Goal: Task Accomplishment & Management: Manage account settings

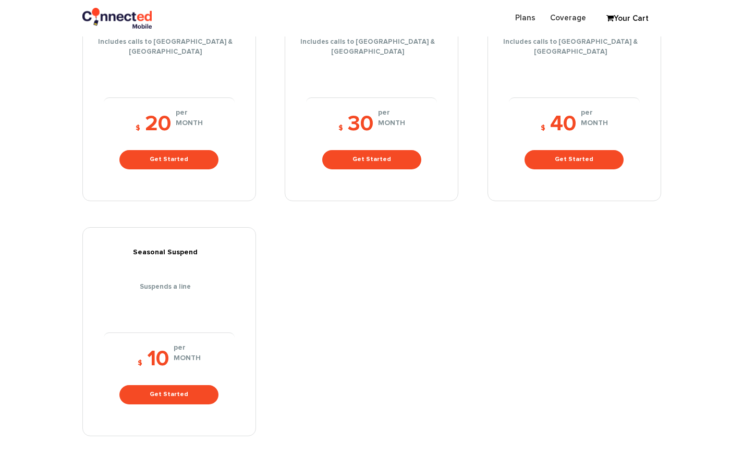
scroll to position [184, 0]
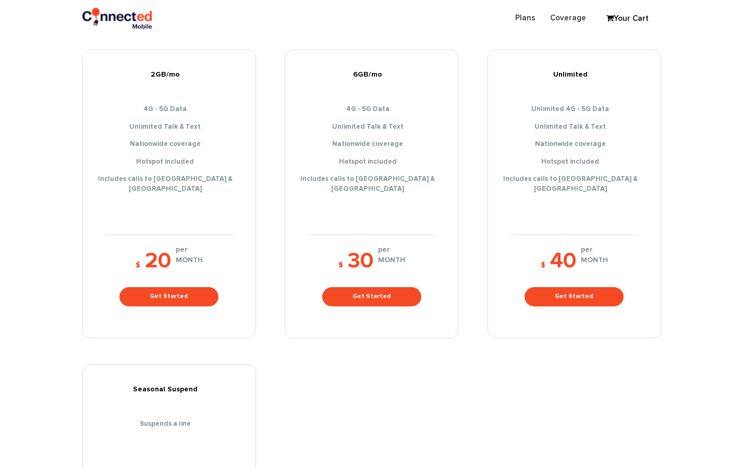
click at [636, 18] on link "Your Cart" at bounding box center [627, 19] width 52 height 16
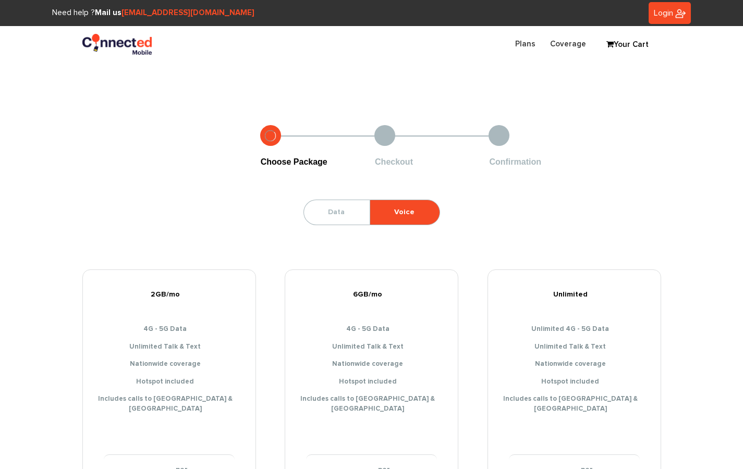
type input "[EMAIL_ADDRESS][DOMAIN_NAME]"
click at [665, 15] on span "Login" at bounding box center [663, 13] width 19 height 8
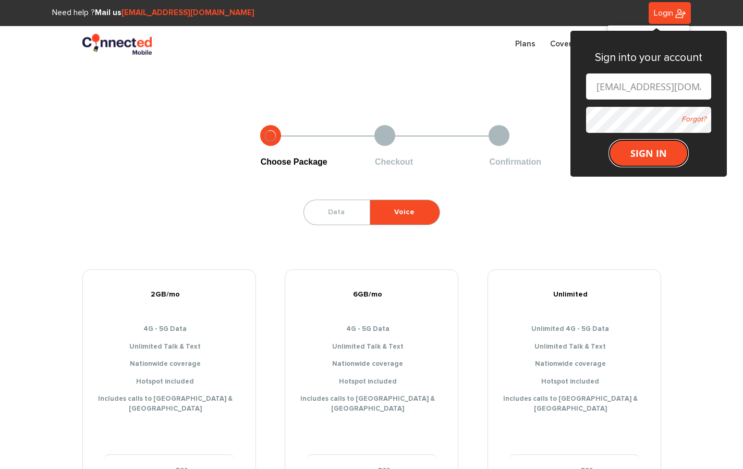
click at [640, 149] on button "SIGN IN" at bounding box center [649, 153] width 78 height 26
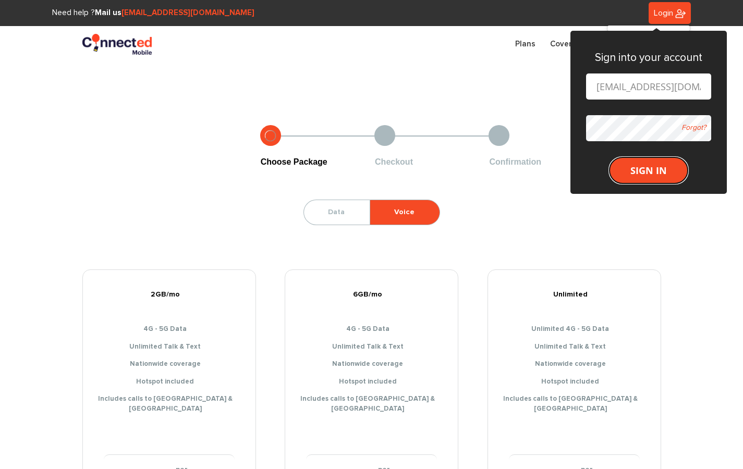
click at [636, 178] on button "SIGN IN" at bounding box center [649, 170] width 78 height 26
click at [636, 172] on button "SIGN IN" at bounding box center [649, 170] width 78 height 26
click at [662, 165] on button "SIGN IN" at bounding box center [649, 170] width 78 height 26
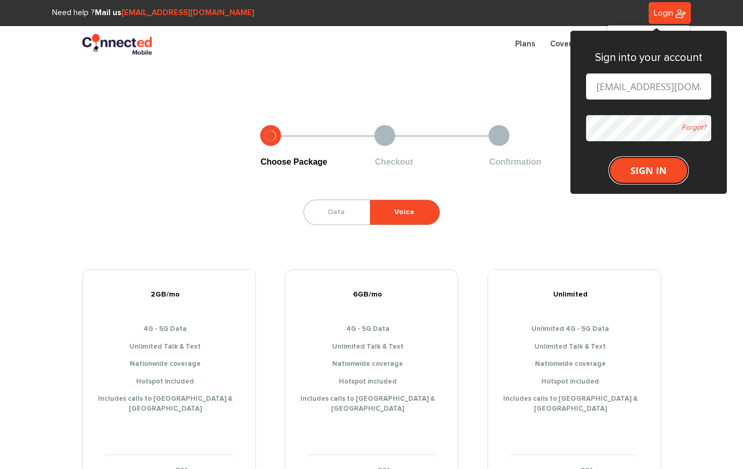
click at [662, 165] on button "SIGN IN" at bounding box center [649, 170] width 78 height 26
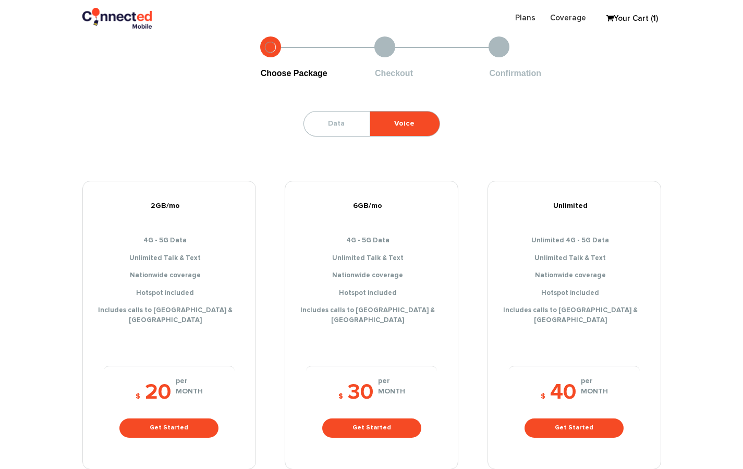
scroll to position [25, 0]
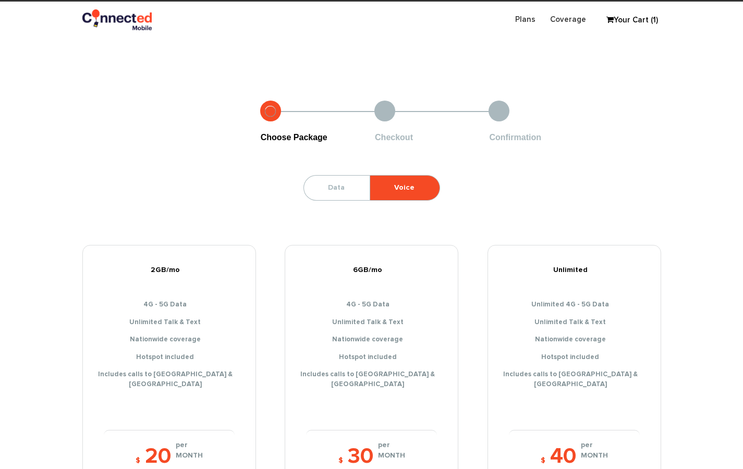
click at [393, 105] on div at bounding box center [384, 111] width 21 height 21
click at [531, 19] on link "Plans" at bounding box center [525, 19] width 35 height 20
click at [523, 18] on link "Plans" at bounding box center [525, 19] width 35 height 20
click at [646, 19] on link "Your Cart (1)" at bounding box center [627, 21] width 52 height 16
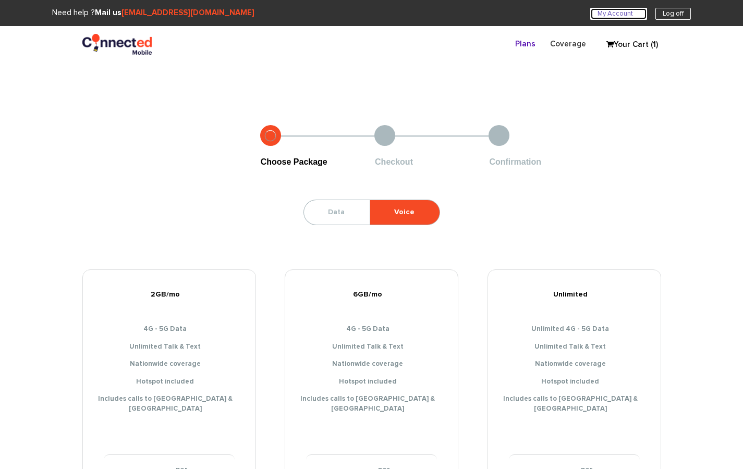
click at [617, 17] on link "My Account U" at bounding box center [618, 14] width 57 height 12
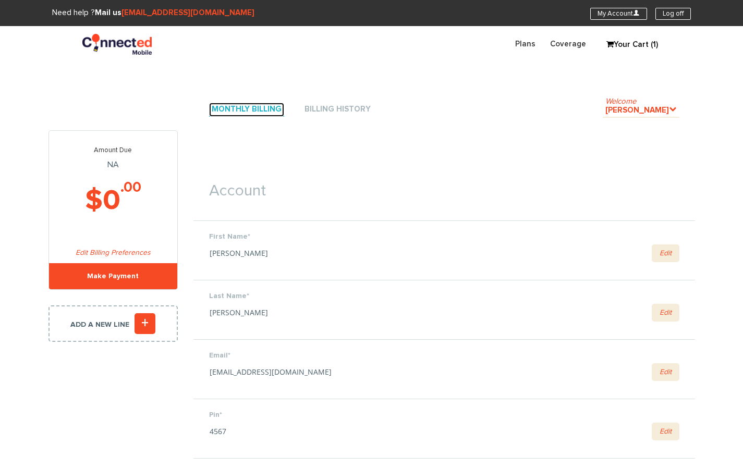
click at [266, 116] on link "Monthly Billing" at bounding box center [246, 110] width 75 height 14
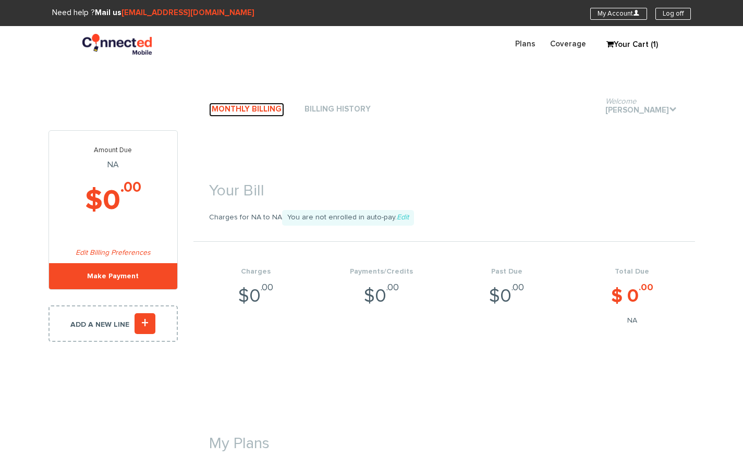
click at [247, 111] on link "Monthly Billing" at bounding box center [246, 110] width 75 height 14
click at [364, 217] on span "You are not enrolled in auto-pay. Edit" at bounding box center [348, 218] width 132 height 16
click at [609, 95] on li "Welcome Hanna Jafferjee ." at bounding box center [641, 110] width 77 height 32
click at [609, 105] on span "Welcome" at bounding box center [620, 102] width 31 height 8
click at [238, 111] on link "Monthly Billing" at bounding box center [246, 110] width 75 height 14
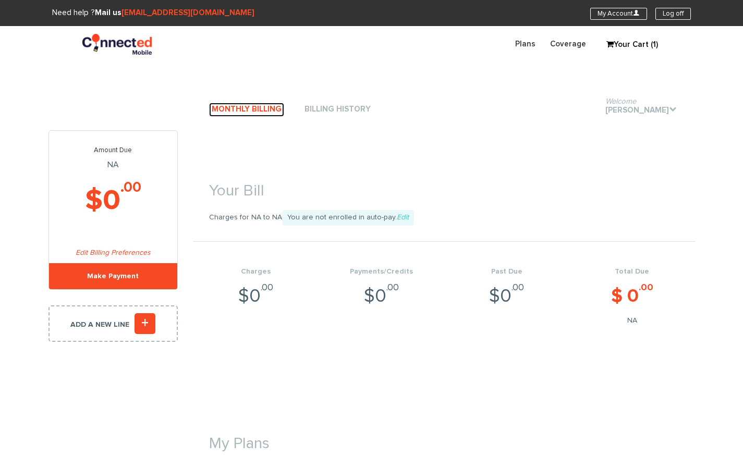
click at [266, 110] on link "Monthly Billing" at bounding box center [246, 110] width 75 height 14
click at [397, 215] on link "Edit" at bounding box center [403, 217] width 12 height 7
click at [129, 254] on link "Edit Billing Preferences" at bounding box center [113, 252] width 75 height 7
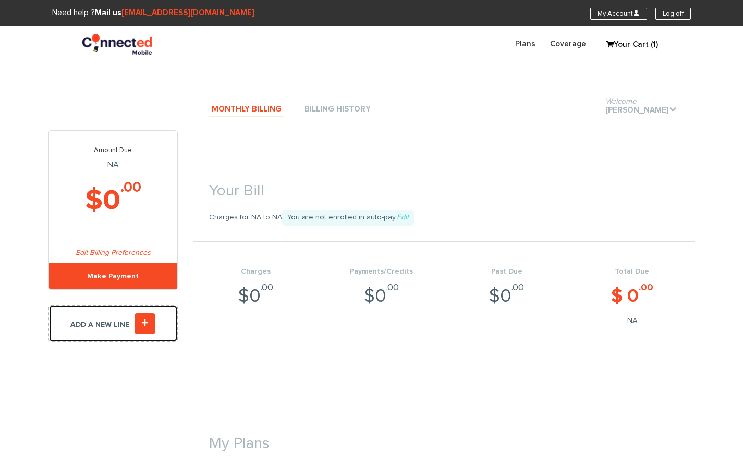
click at [142, 320] on icon "+" at bounding box center [145, 323] width 21 height 21
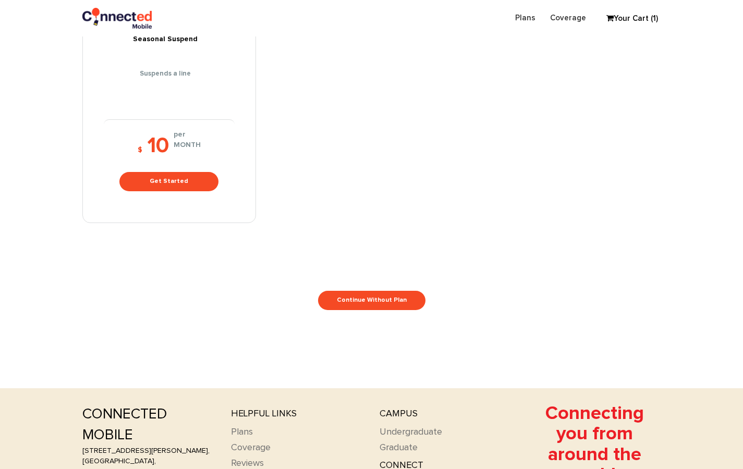
scroll to position [654, 0]
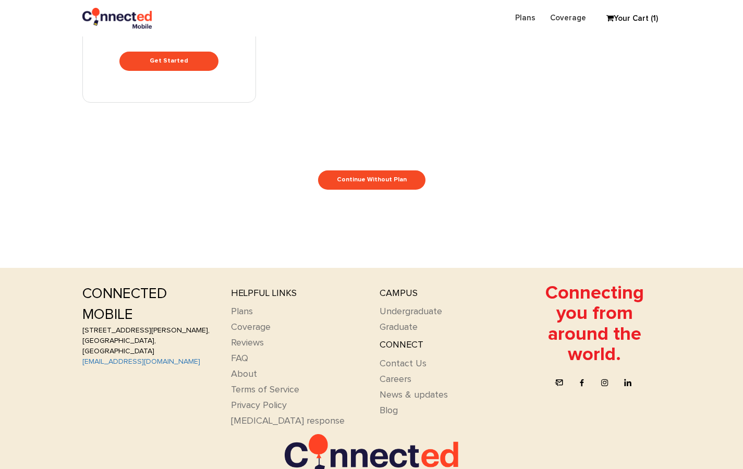
click at [400, 341] on h4 "Connect" at bounding box center [446, 346] width 133 height 10
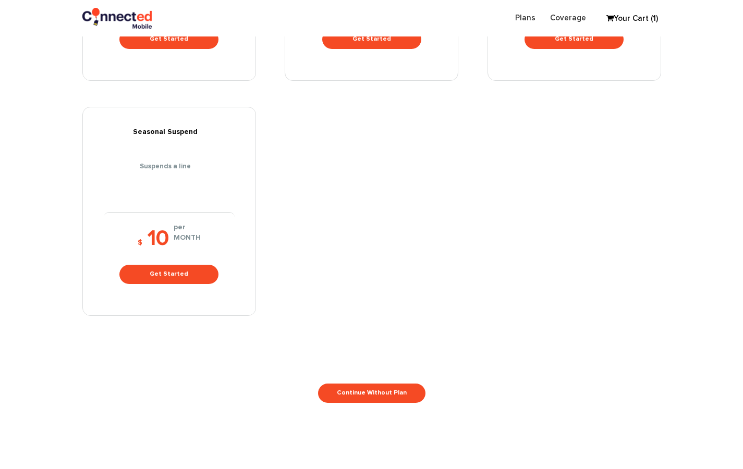
scroll to position [0, 0]
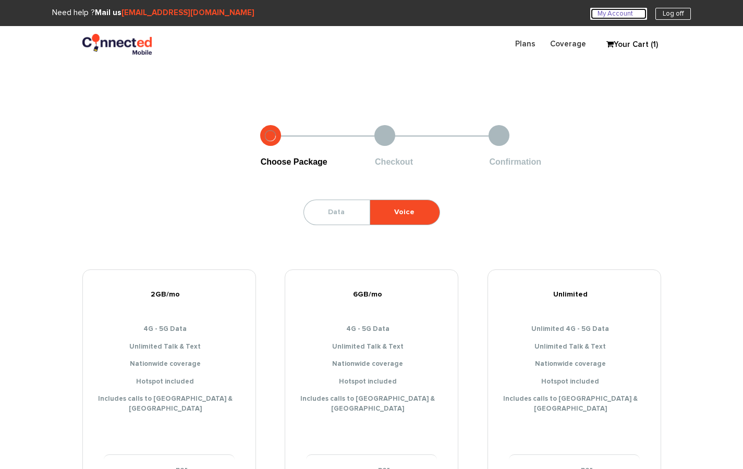
click at [626, 16] on link "My Account U" at bounding box center [618, 14] width 57 height 12
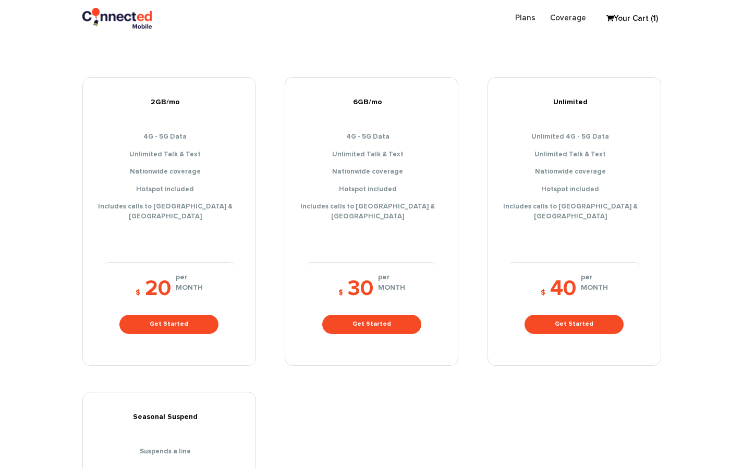
scroll to position [186, 0]
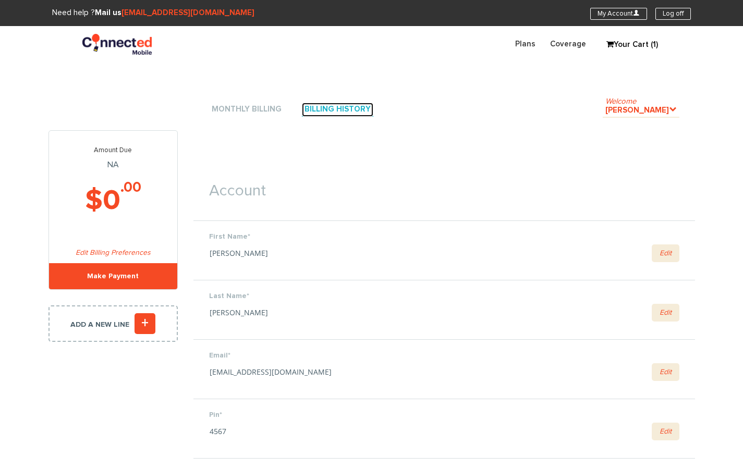
click at [338, 105] on link "Billing History" at bounding box center [337, 110] width 71 height 14
click at [269, 109] on link "Monthly Billing" at bounding box center [246, 110] width 75 height 14
click at [262, 106] on link "Monthly Billing" at bounding box center [246, 110] width 75 height 14
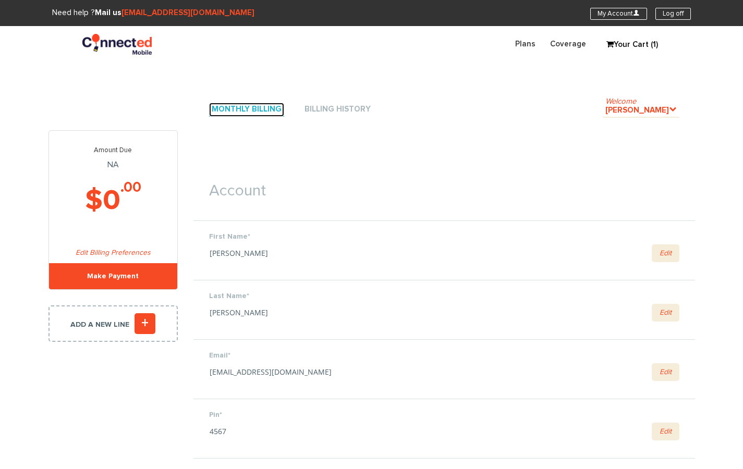
click at [262, 106] on link "Monthly Billing" at bounding box center [246, 110] width 75 height 14
click at [636, 107] on link "Welcome Hanna Jafferjee ." at bounding box center [641, 111] width 77 height 14
click at [667, 111] on link "Welcome Hanna Jafferjee ." at bounding box center [641, 111] width 77 height 14
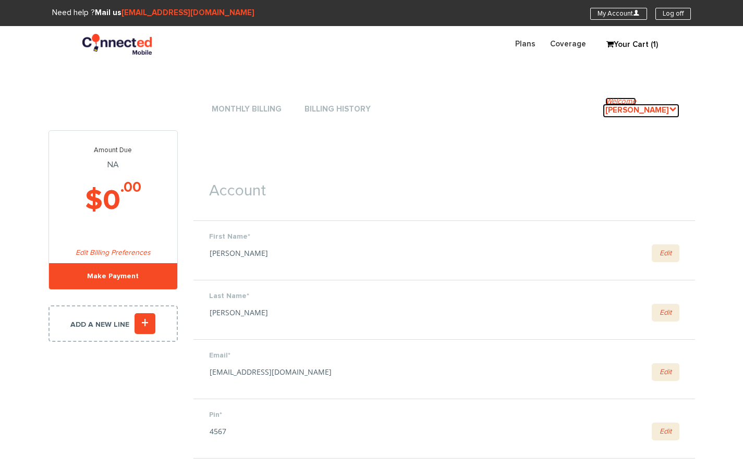
click at [667, 111] on link "Welcome Hanna Jafferjee ." at bounding box center [641, 111] width 77 height 14
click at [662, 111] on link "Welcome Hanna Jafferjee ." at bounding box center [641, 111] width 77 height 14
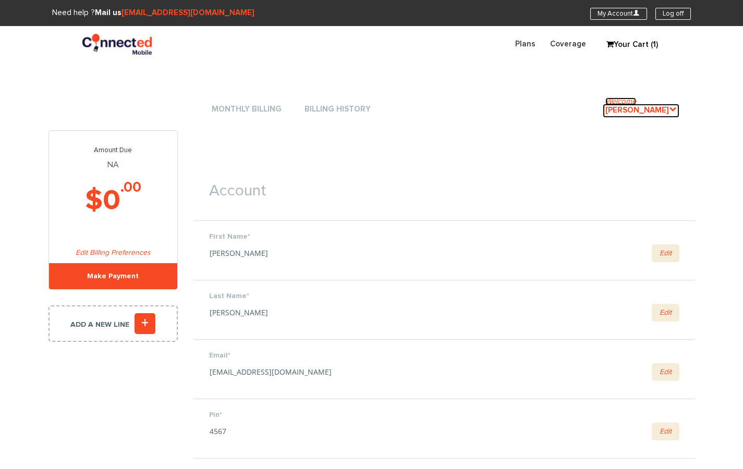
click at [662, 111] on link "Welcome Hanna Jafferjee ." at bounding box center [641, 111] width 77 height 14
click at [667, 110] on link "Welcome Hanna Jafferjee ." at bounding box center [641, 111] width 77 height 14
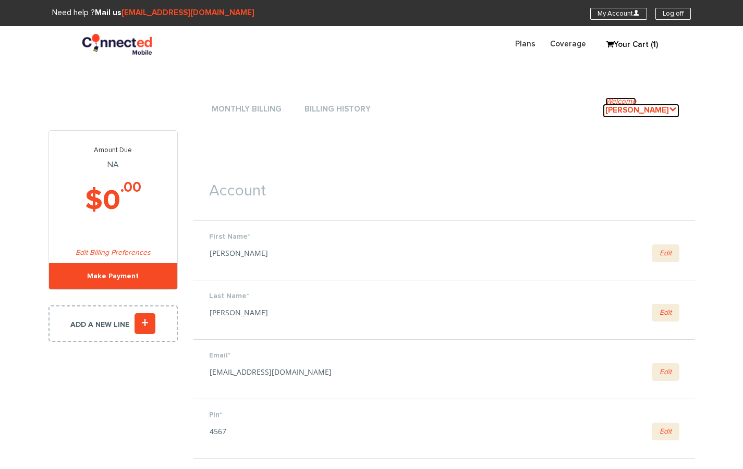
click at [667, 110] on link "Welcome Hanna Jafferjee ." at bounding box center [641, 111] width 77 height 14
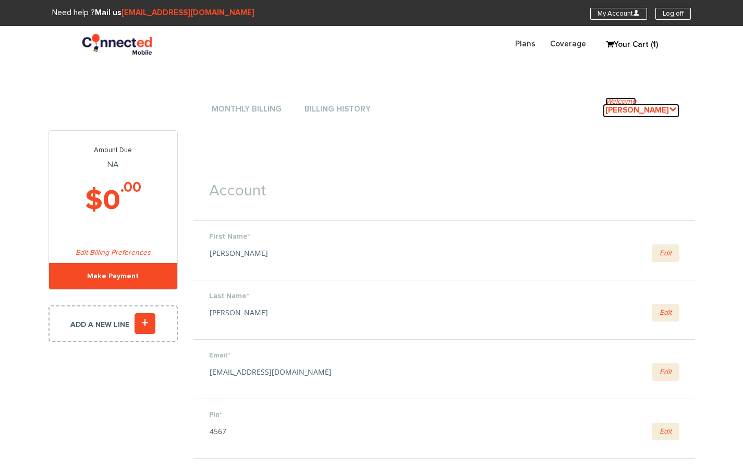
click at [667, 110] on link "Welcome Hanna Jafferjee ." at bounding box center [641, 111] width 77 height 14
click at [665, 114] on link "Welcome Hanna Jafferjee ." at bounding box center [641, 111] width 77 height 14
click at [667, 100] on li "Welcome [PERSON_NAME] ." at bounding box center [641, 110] width 77 height 32
click at [667, 107] on link "Welcome [PERSON_NAME] ." at bounding box center [641, 111] width 77 height 14
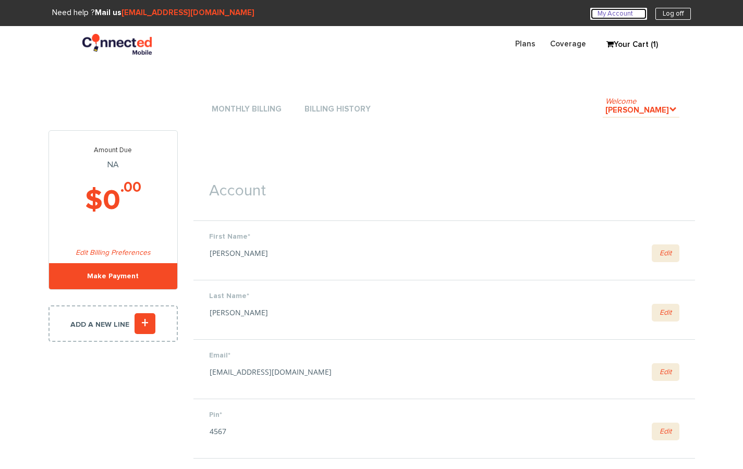
click at [615, 13] on link "My Account U" at bounding box center [618, 14] width 57 height 12
click at [263, 105] on link "Monthly Billing" at bounding box center [246, 110] width 75 height 14
click at [112, 43] on img at bounding box center [117, 44] width 70 height 21
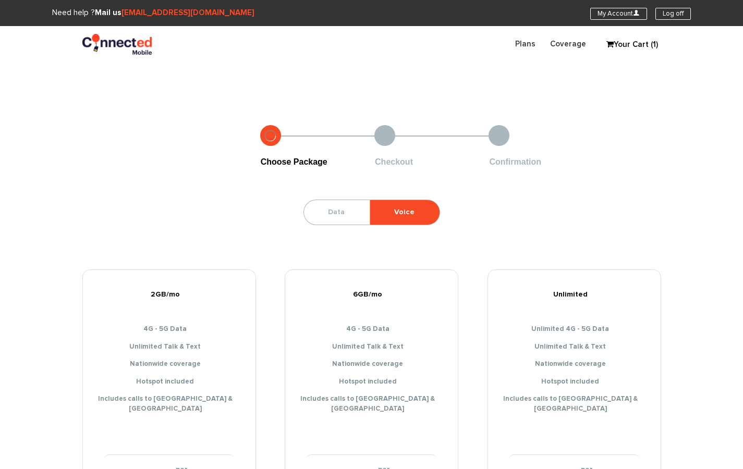
scroll to position [153, 0]
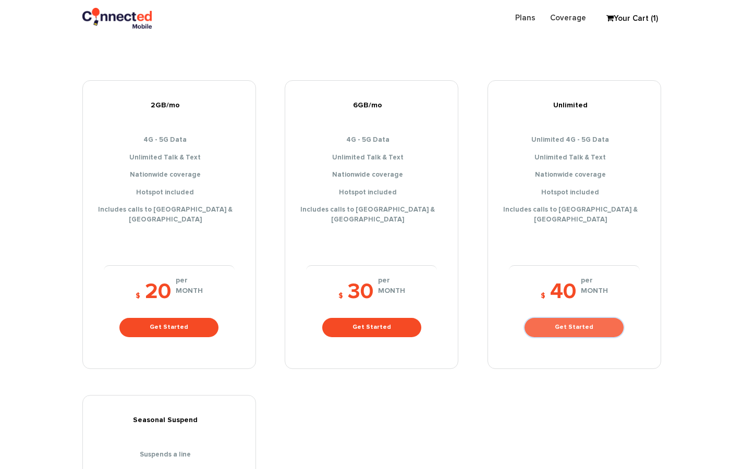
click at [570, 323] on link "Get Started" at bounding box center [574, 327] width 99 height 19
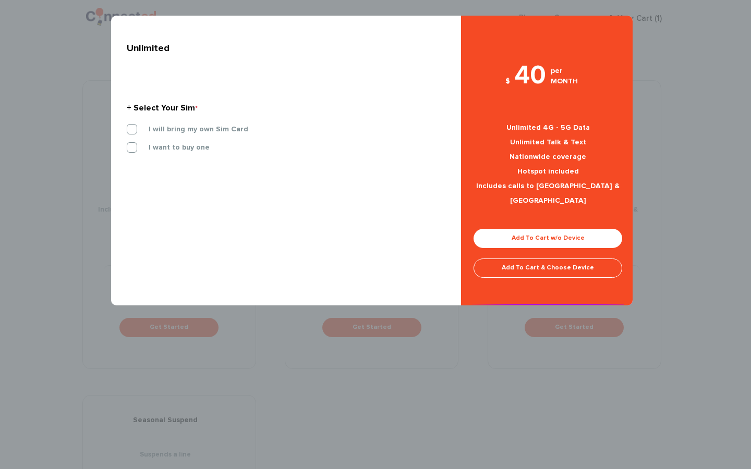
click at [663, 44] on div "× Unlimited + Select Your Sim * I will bring my own Sim Card I want to buy one" at bounding box center [375, 234] width 751 height 469
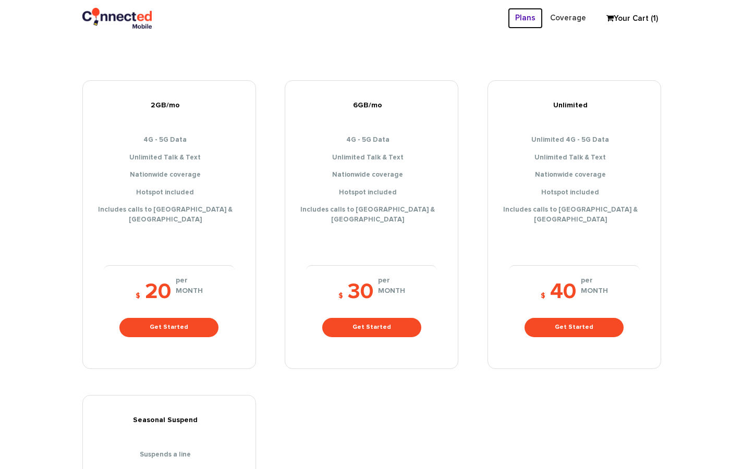
click at [535, 19] on link "Plans" at bounding box center [525, 18] width 35 height 20
click at [527, 12] on link "Plans" at bounding box center [525, 18] width 35 height 20
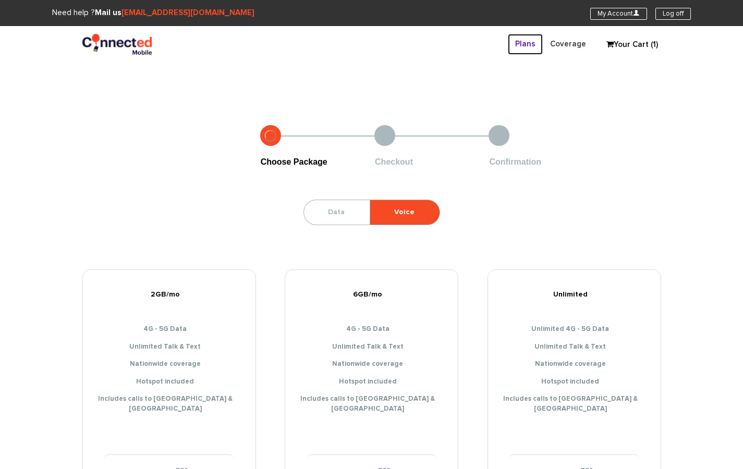
click at [527, 53] on link "Plans" at bounding box center [525, 44] width 35 height 20
click at [527, 51] on link "Plans" at bounding box center [525, 44] width 35 height 20
